Goal: Transaction & Acquisition: Purchase product/service

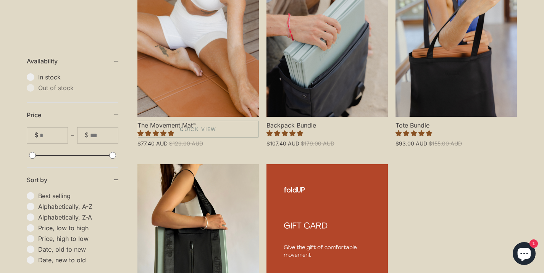
scroll to position [251, 0]
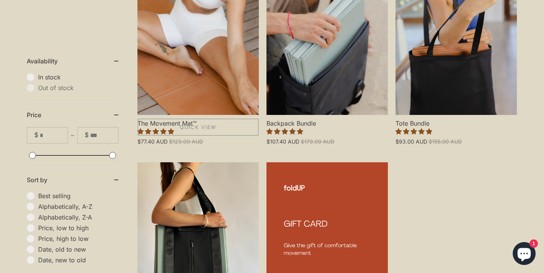
click at [202, 68] on link "The Movement Mat™" at bounding box center [197, 42] width 121 height 146
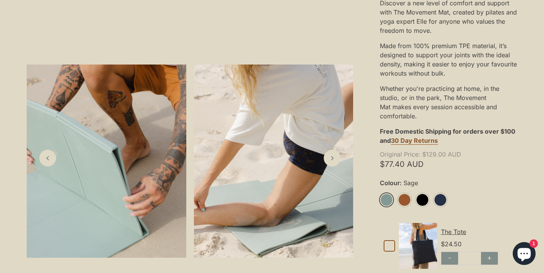
scroll to position [199, 0]
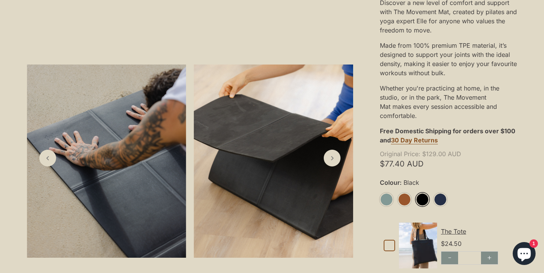
click at [417, 203] on link "Black" at bounding box center [422, 199] width 13 height 13
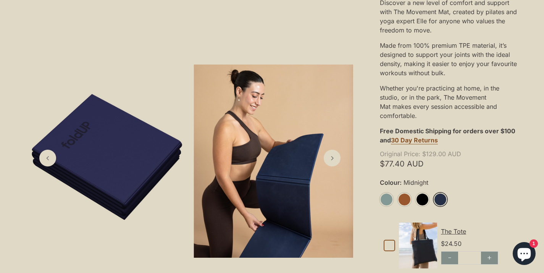
click at [440, 198] on link "Midnight" at bounding box center [440, 199] width 13 height 13
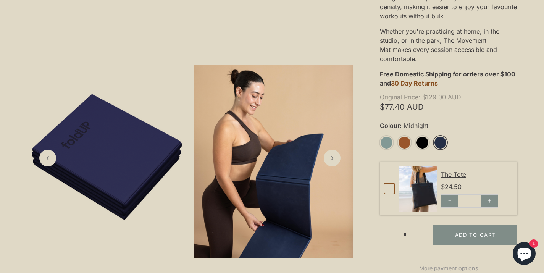
scroll to position [259, 0]
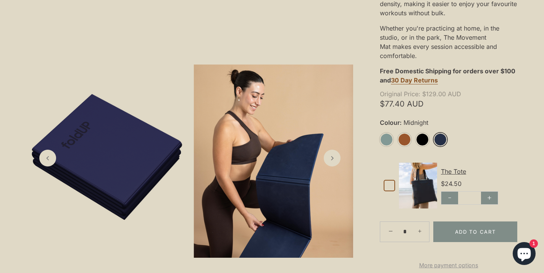
click at [382, 253] on shop-pay-wallet-button at bounding box center [381, 251] width 2 height 8
